Goal: Find specific page/section

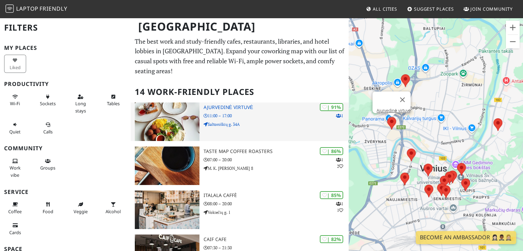
click at [234, 104] on h3 "Ajurvedinė virtuvė" at bounding box center [275, 107] width 145 height 6
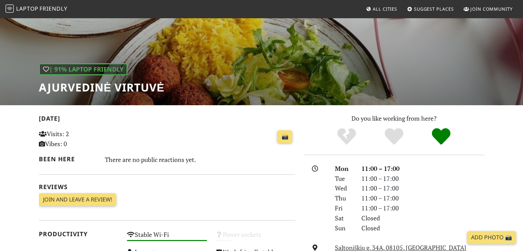
scroll to position [39, 0]
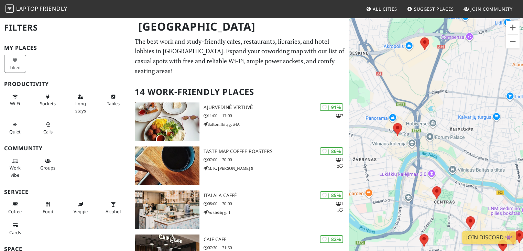
drag, startPoint x: 387, startPoint y: 131, endPoint x: 400, endPoint y: 146, distance: 19.9
click at [400, 146] on div "Para navegar, prima as teclas de seta." at bounding box center [435, 142] width 174 height 251
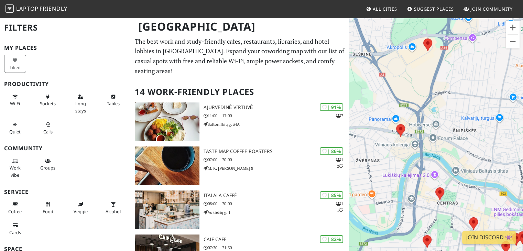
click at [390, 116] on div "Para navegar, prima as teclas de seta." at bounding box center [435, 142] width 174 height 251
